Goal: Navigation & Orientation: Find specific page/section

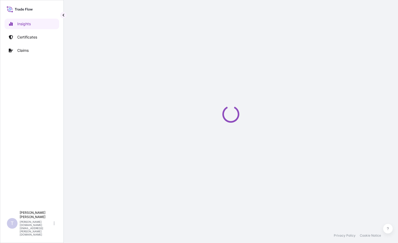
select select "2025"
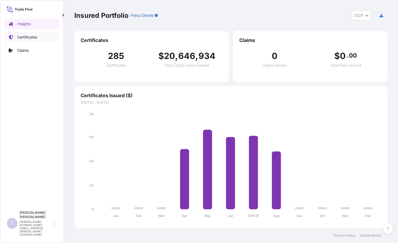
click at [28, 37] on p "Certificates" at bounding box center [27, 36] width 20 height 5
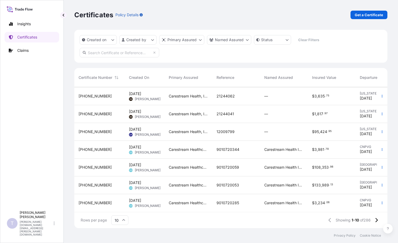
scroll to position [57, 0]
click at [122, 220] on icon at bounding box center [123, 219] width 3 height 3
click at [120, 209] on div "50" at bounding box center [119, 205] width 13 height 10
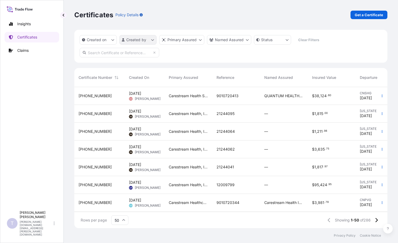
click at [152, 40] on html "Insights Certificates Claims T [PERSON_NAME] [PERSON_NAME][DOMAIN_NAME][EMAIL_A…" at bounding box center [199, 121] width 398 height 243
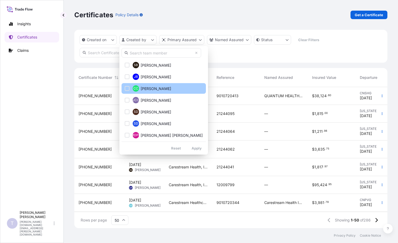
click at [127, 88] on div "Select Option" at bounding box center [127, 88] width 5 height 5
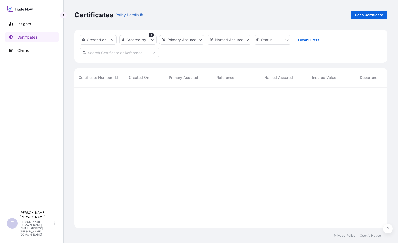
scroll to position [156, 309]
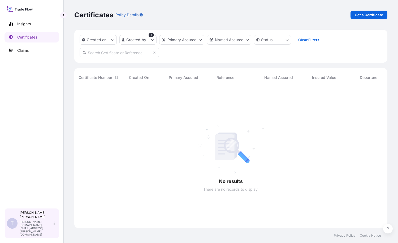
click at [54, 225] on icon at bounding box center [54, 223] width 1 height 4
click at [56, 160] on div "Insights Certificates Claims" at bounding box center [32, 111] width 55 height 194
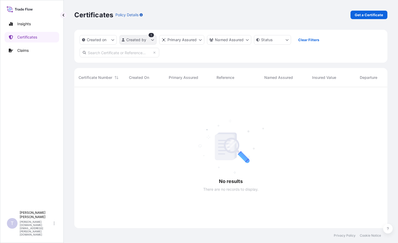
click at [153, 41] on html "Insights Certificates Claims T [PERSON_NAME] [PERSON_NAME][DOMAIN_NAME][EMAIL_A…" at bounding box center [199, 121] width 398 height 243
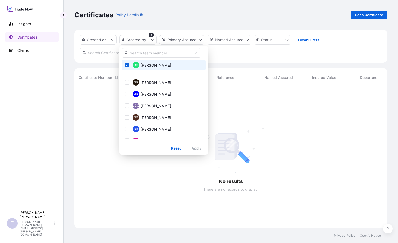
click at [125, 65] on span "Select Option" at bounding box center [127, 65] width 4 height 4
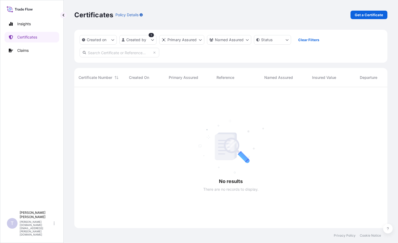
click at [101, 122] on html "Insights Certificates Claims T [PERSON_NAME] [PERSON_NAME][DOMAIN_NAME][EMAIL_A…" at bounding box center [199, 121] width 398 height 243
click at [24, 51] on p "Claims" at bounding box center [22, 50] width 11 height 5
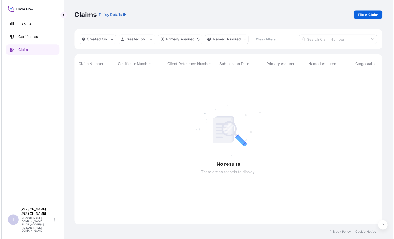
scroll to position [169, 309]
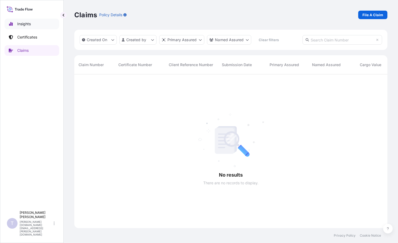
click at [27, 23] on p "Insights" at bounding box center [24, 23] width 14 height 5
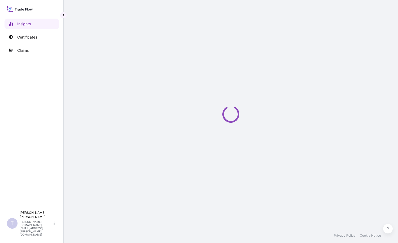
select select "2025"
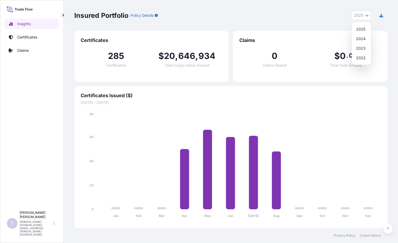
click at [367, 16] on icon "Year Selector" at bounding box center [366, 16] width 3 height 2
click at [380, 17] on icon "button" at bounding box center [381, 16] width 4 height 4
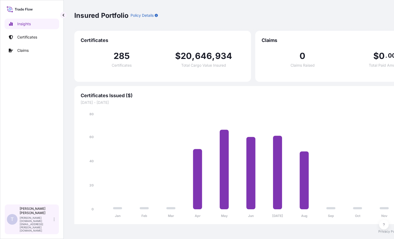
click at [54, 221] on icon at bounding box center [54, 219] width 1 height 4
